Goal: Task Accomplishment & Management: Manage account settings

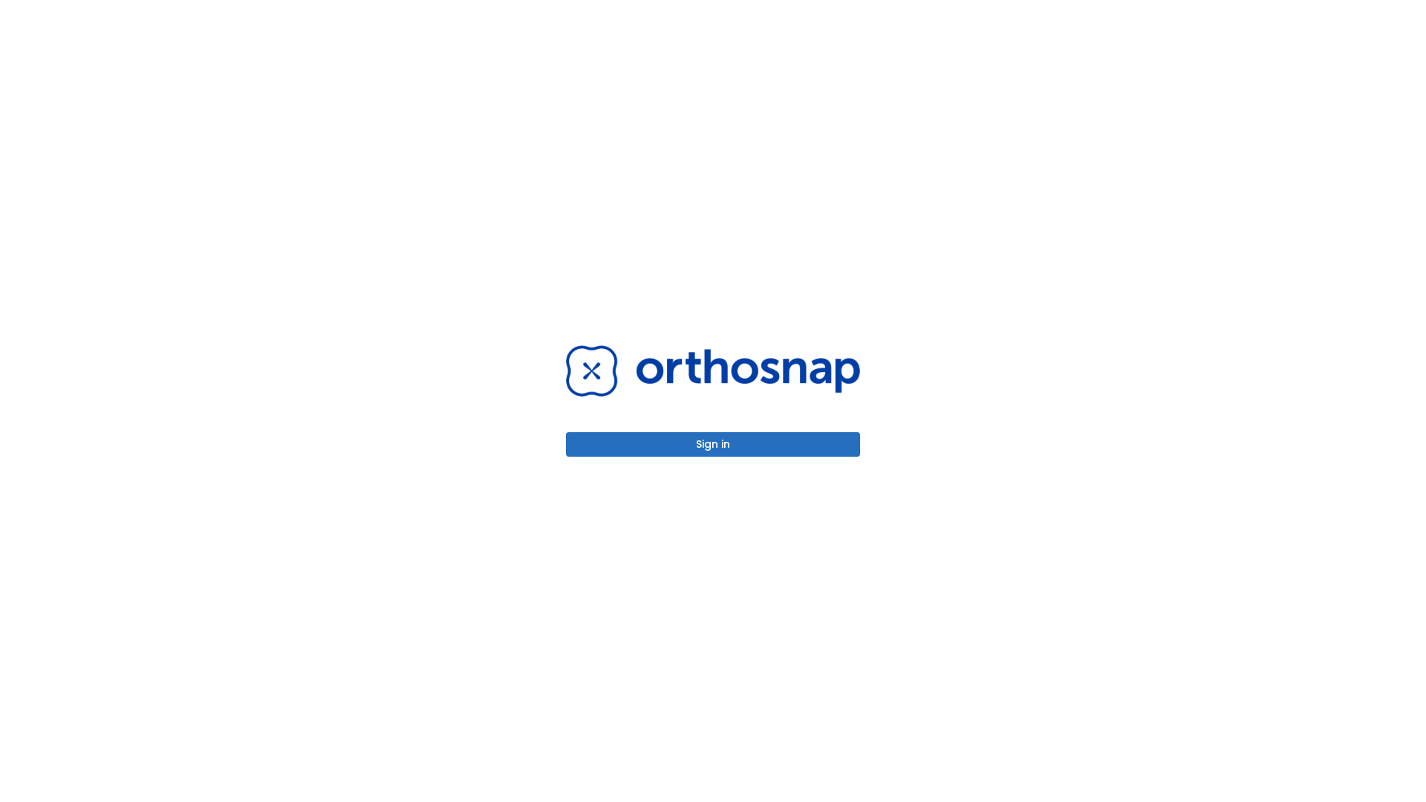
click at [713, 444] on button "Sign in" at bounding box center [713, 444] width 294 height 25
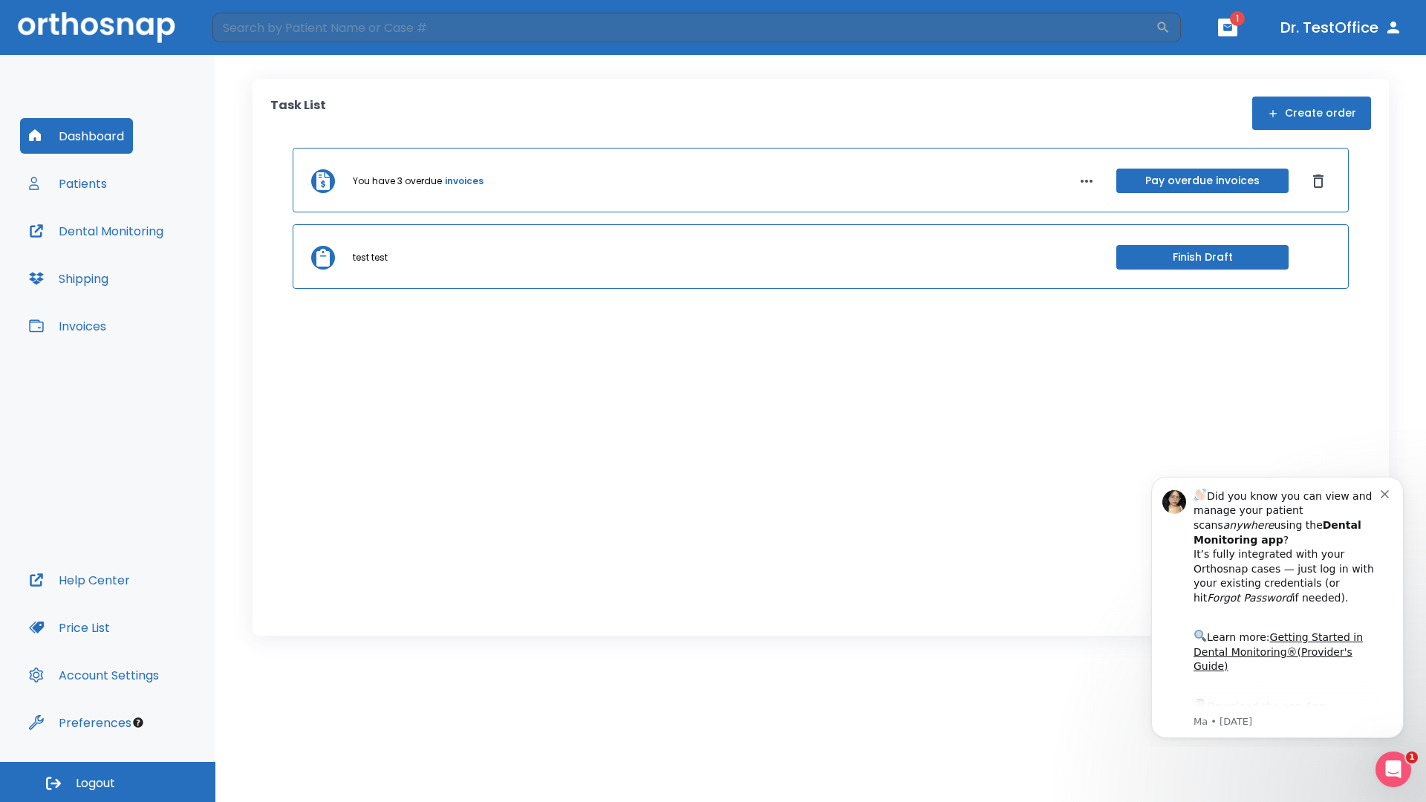
click at [108, 782] on span "Logout" at bounding box center [95, 783] width 39 height 16
